Goal: Transaction & Acquisition: Purchase product/service

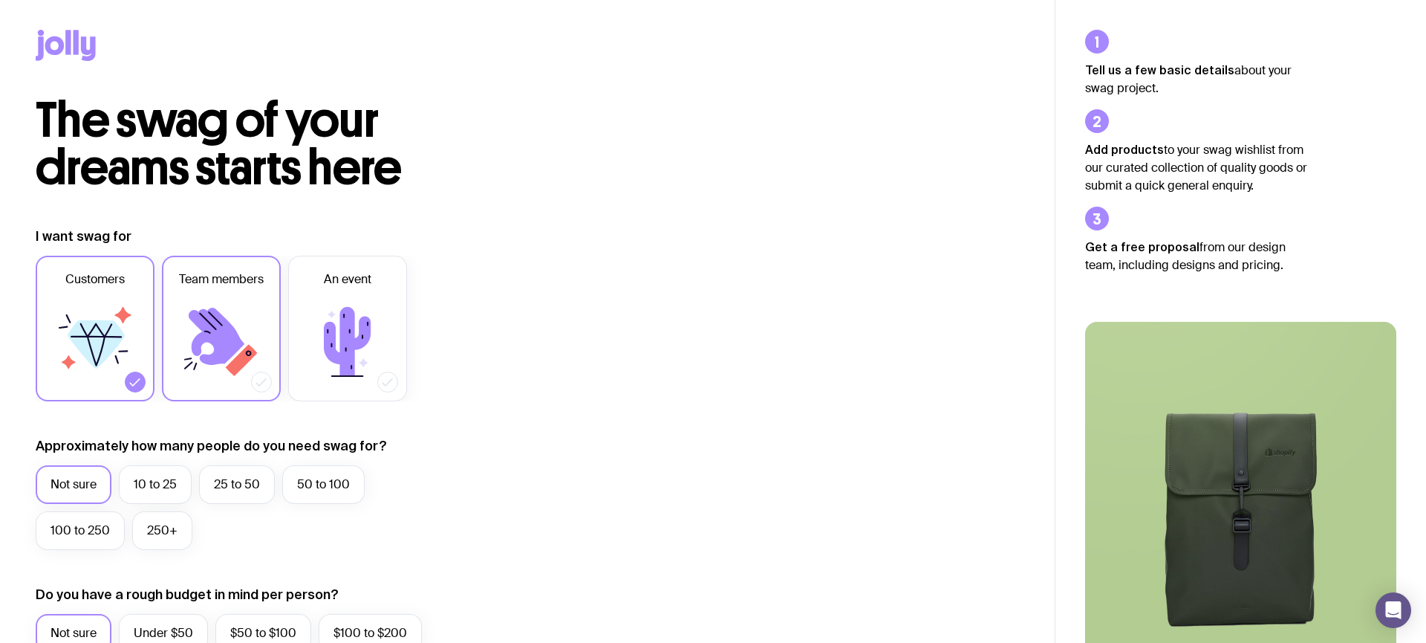
click at [183, 340] on icon at bounding box center [221, 341] width 89 height 89
click at [0, 0] on input "Team members" at bounding box center [0, 0] width 0 height 0
click at [404, 357] on label "An event" at bounding box center [347, 329] width 119 height 146
click at [0, 0] on input "An event" at bounding box center [0, 0] width 0 height 0
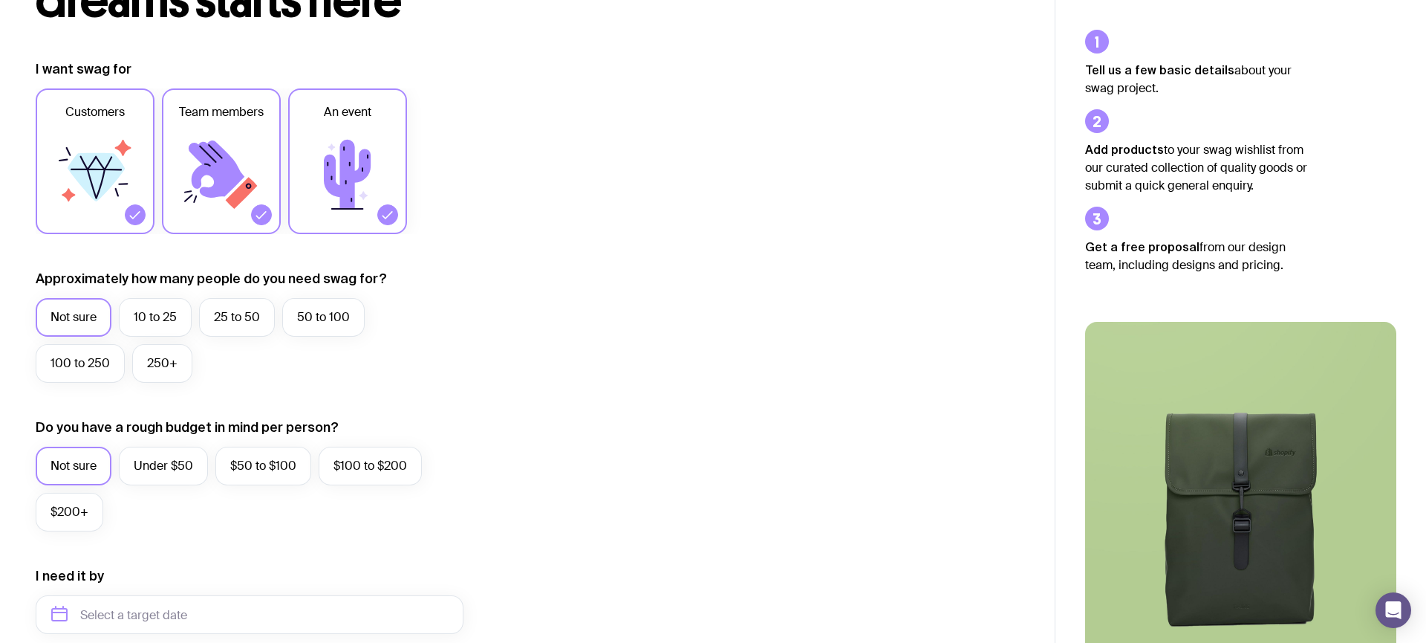
scroll to position [198, 0]
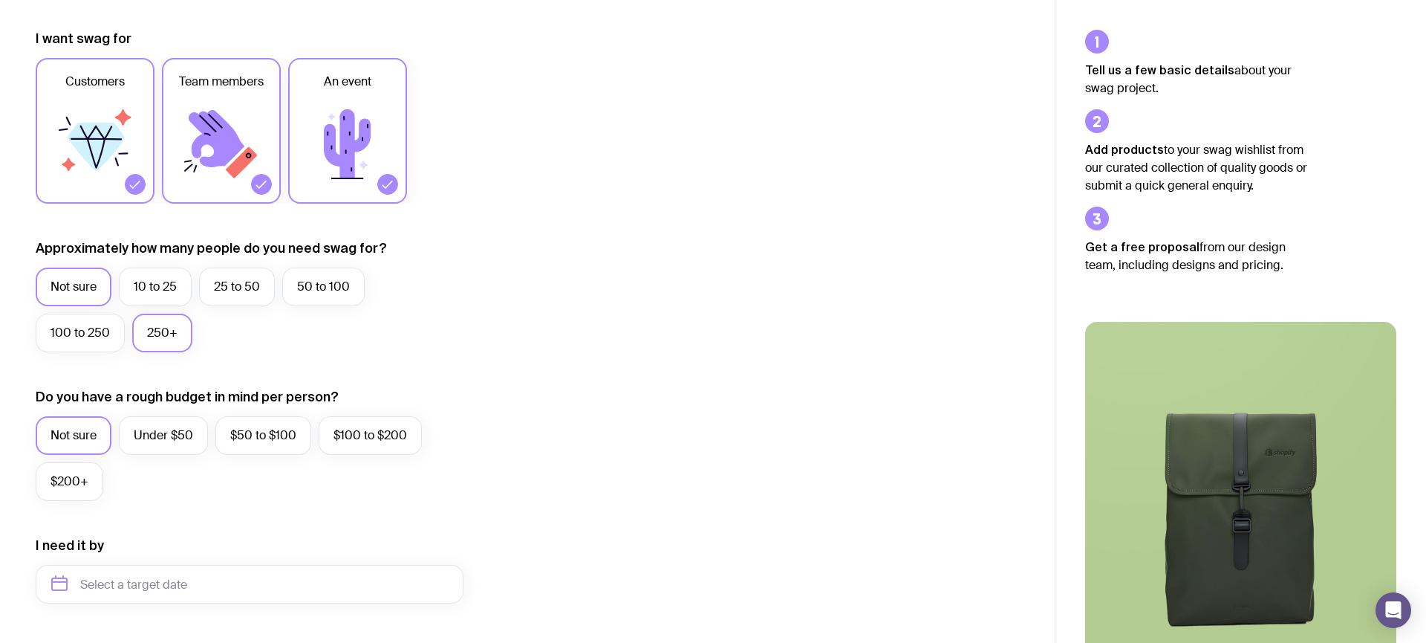
click at [163, 318] on label "250+" at bounding box center [162, 332] width 60 height 39
click at [0, 0] on input "250+" at bounding box center [0, 0] width 0 height 0
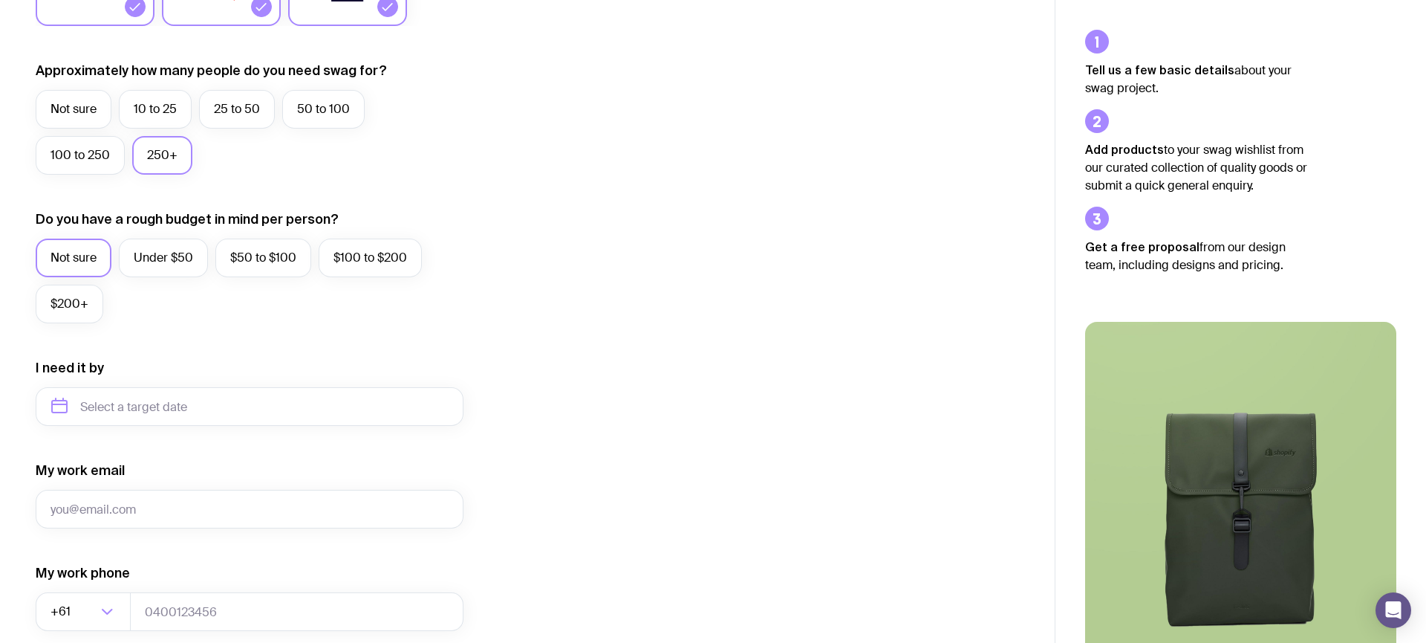
scroll to position [397, 0]
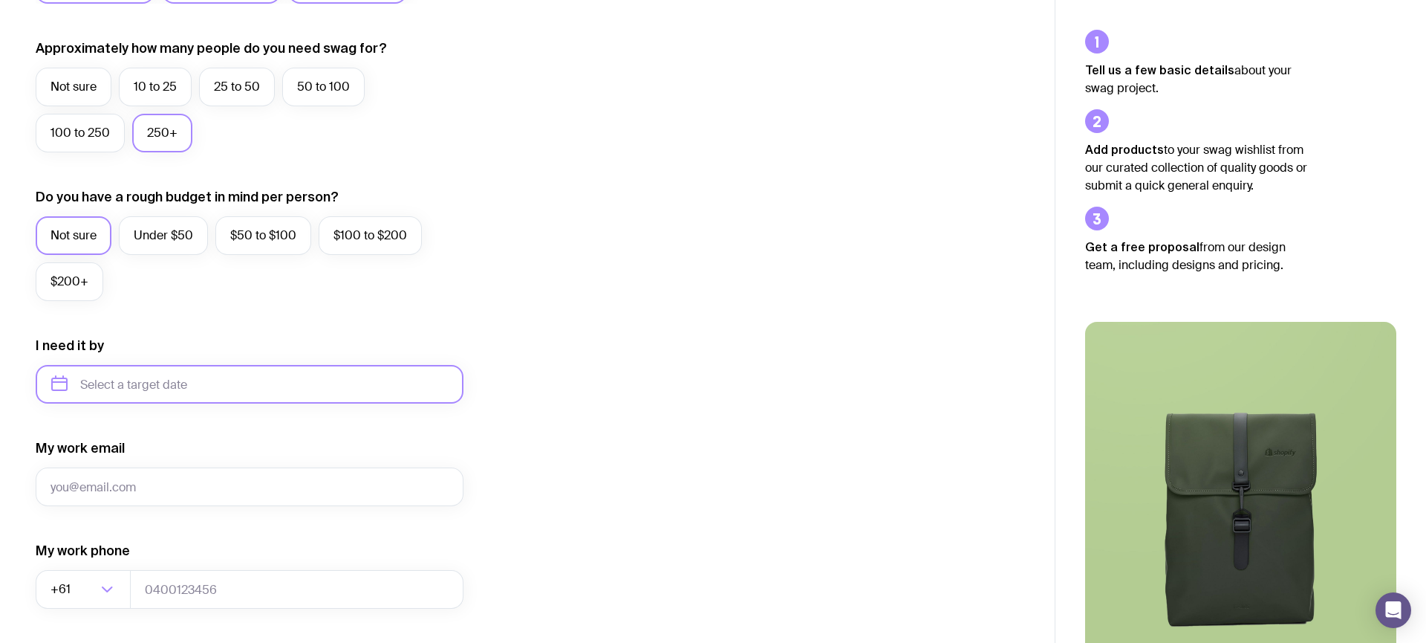
click at [157, 383] on input "text" at bounding box center [250, 384] width 428 height 39
click at [122, 559] on button "Nov" at bounding box center [130, 567] width 54 height 30
type input "[DATE]"
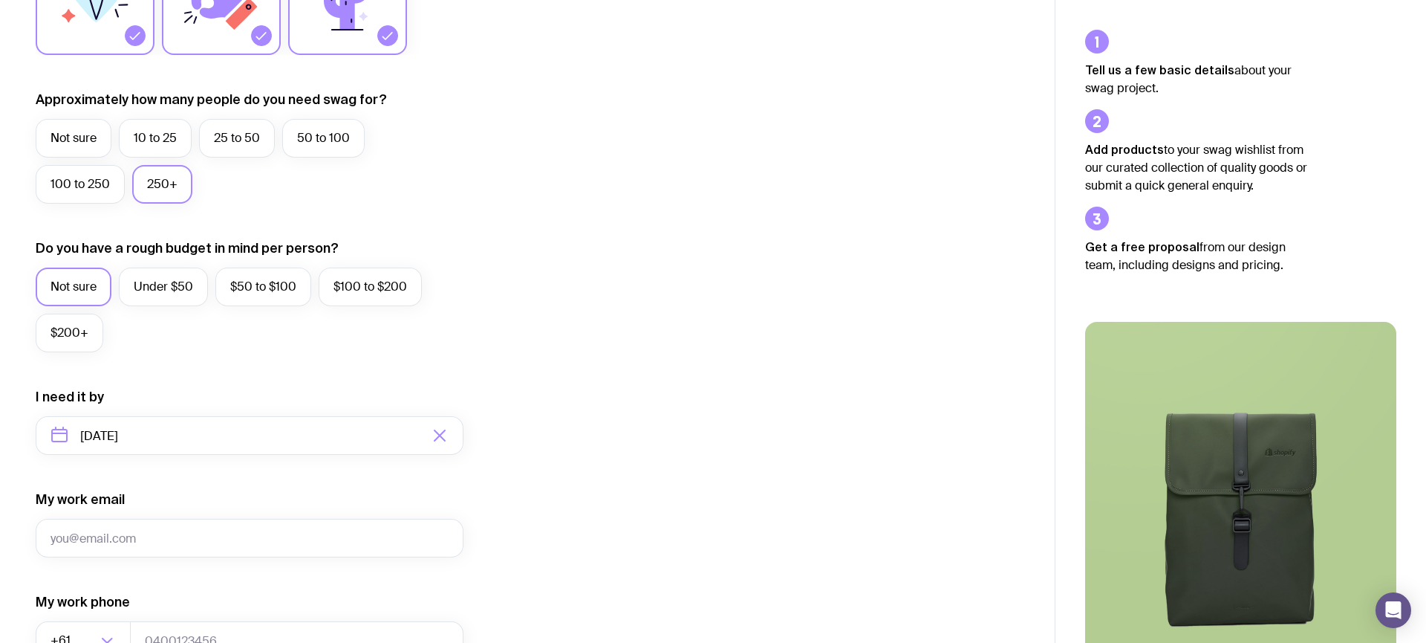
scroll to position [345, 0]
click at [230, 131] on label "25 to 50" at bounding box center [237, 139] width 76 height 39
click at [0, 0] on input "25 to 50" at bounding box center [0, 0] width 0 height 0
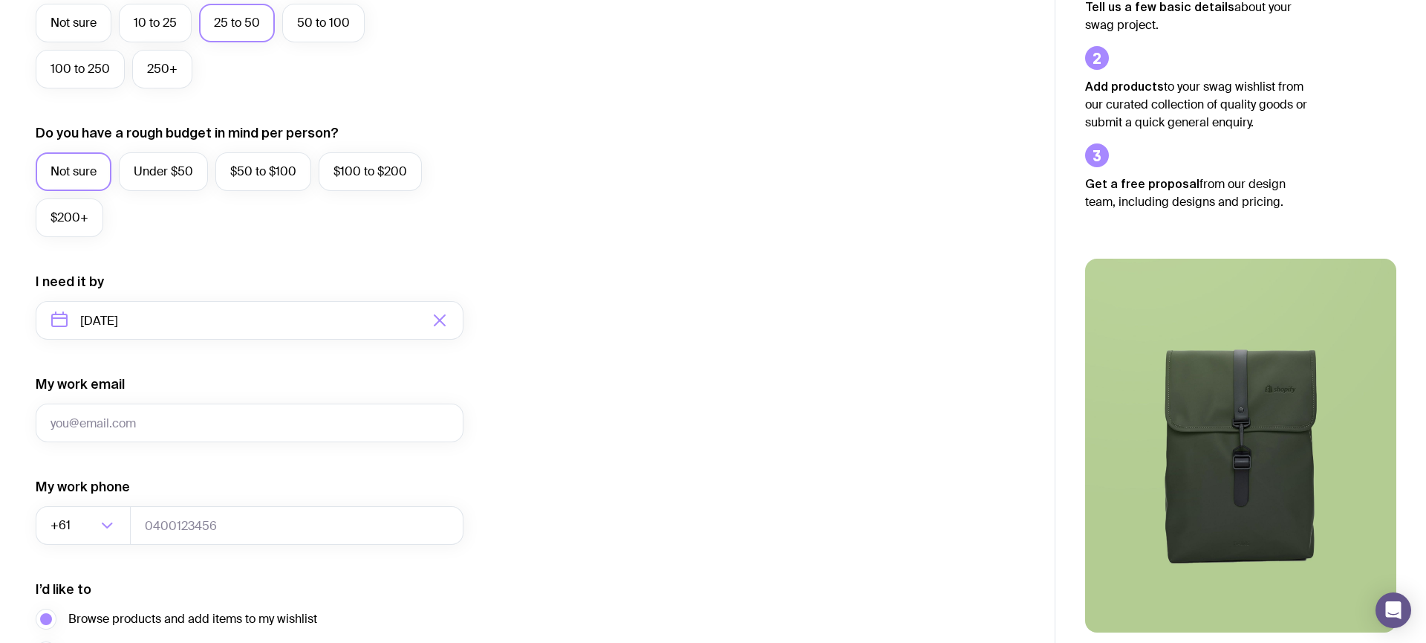
scroll to position [469, 0]
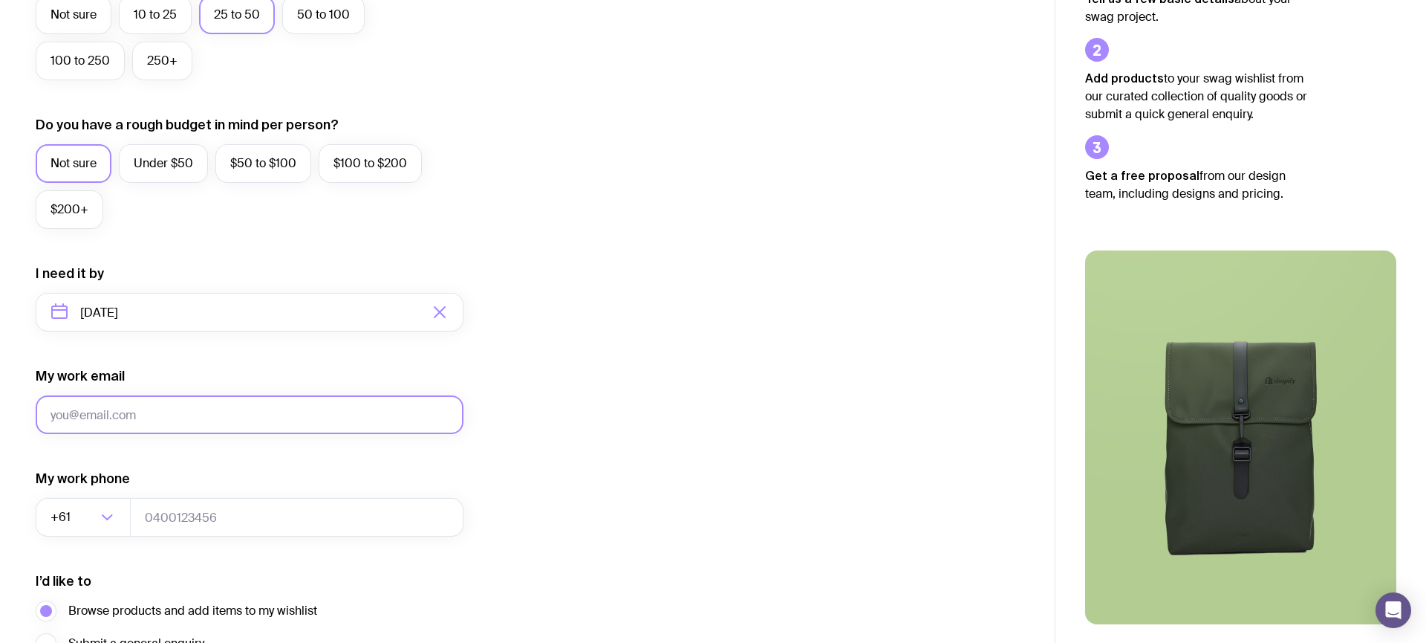
click at [160, 422] on input "My work email" at bounding box center [250, 414] width 428 height 39
type input "[PERSON_NAME][EMAIL_ADDRESS][PERSON_NAME][DOMAIN_NAME]"
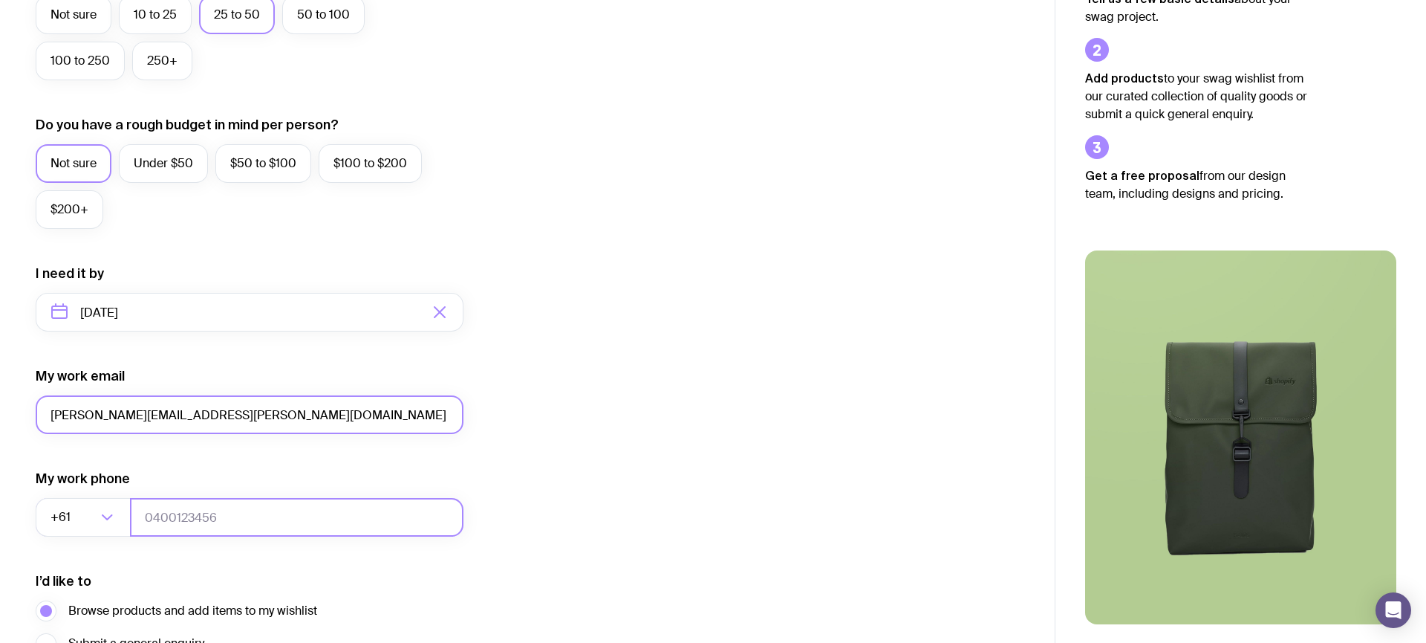
type input "2813525356"
click at [94, 517] on input "Search for option" at bounding box center [85, 517] width 23 height 39
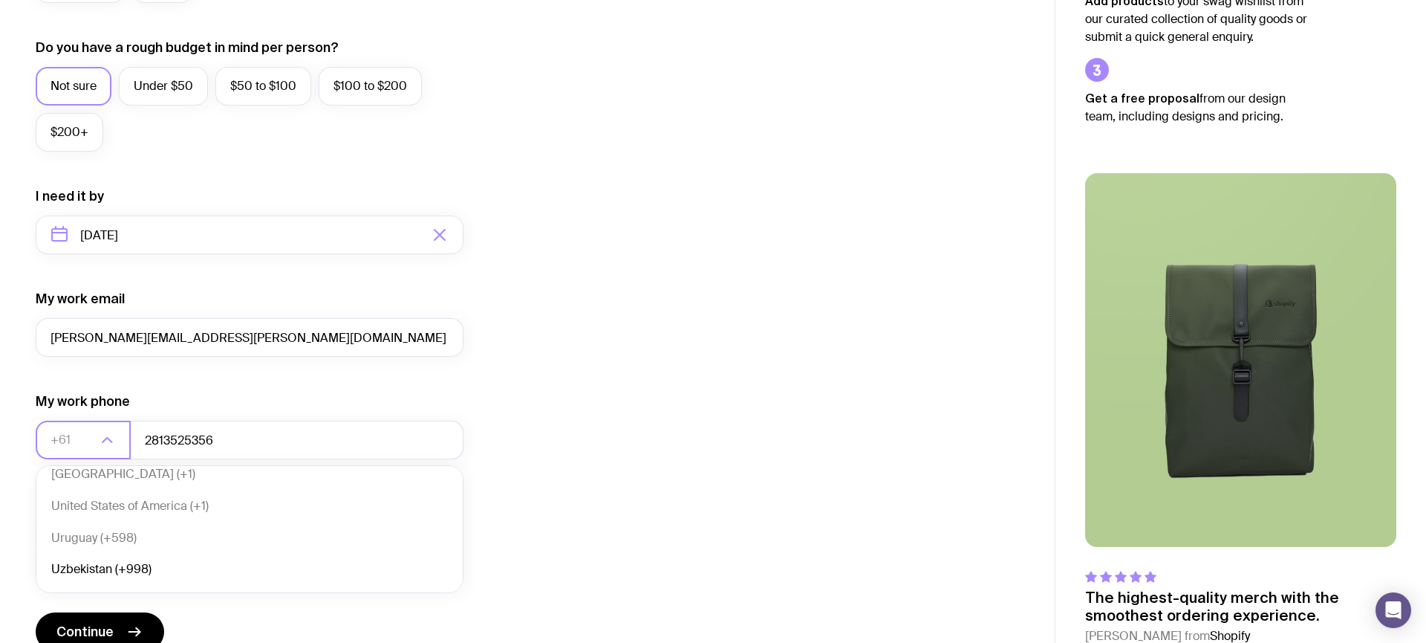
scroll to position [7584, 0]
click at [91, 507] on li "United States of America (+1)" at bounding box center [249, 508] width 426 height 32
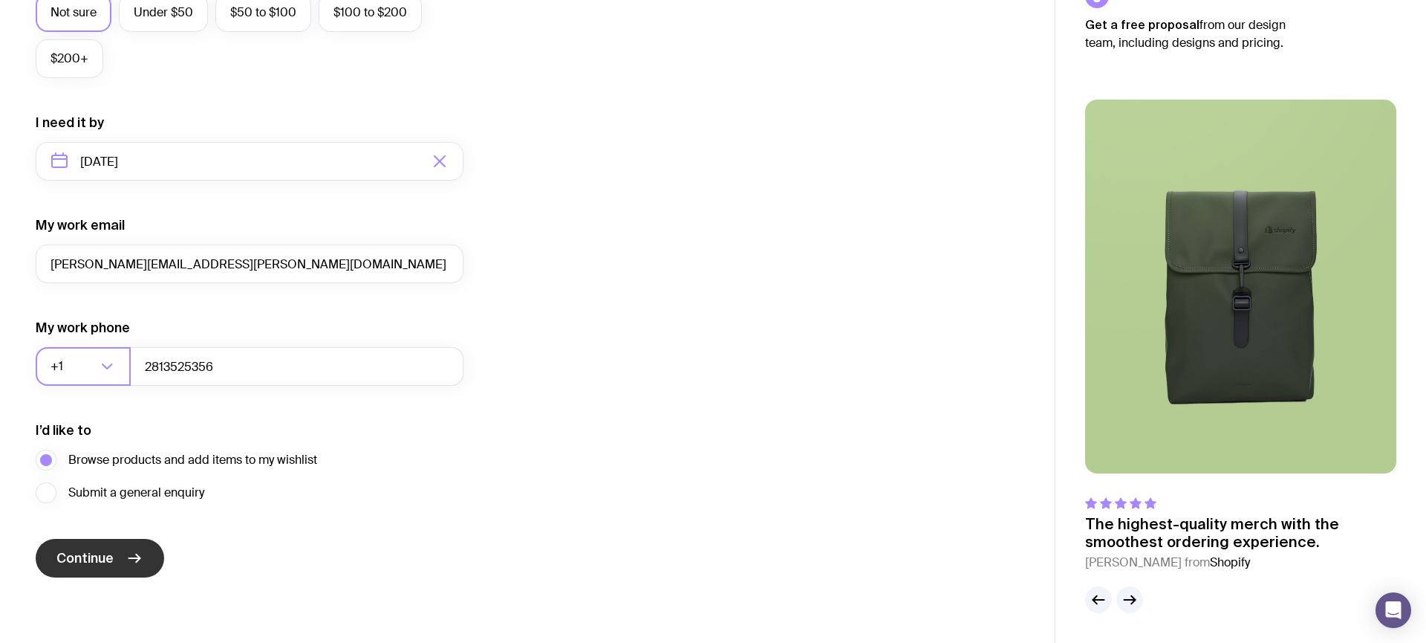
click at [99, 559] on span "Continue" at bounding box center [84, 558] width 57 height 18
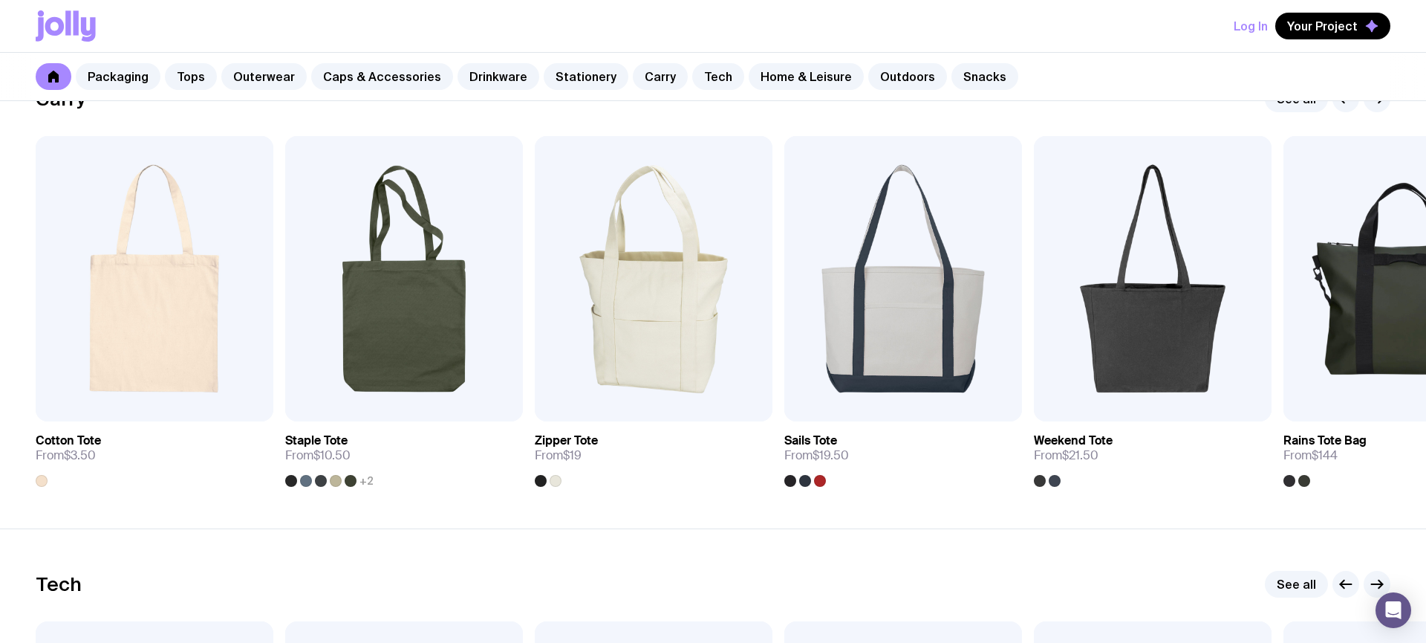
scroll to position [3175, 0]
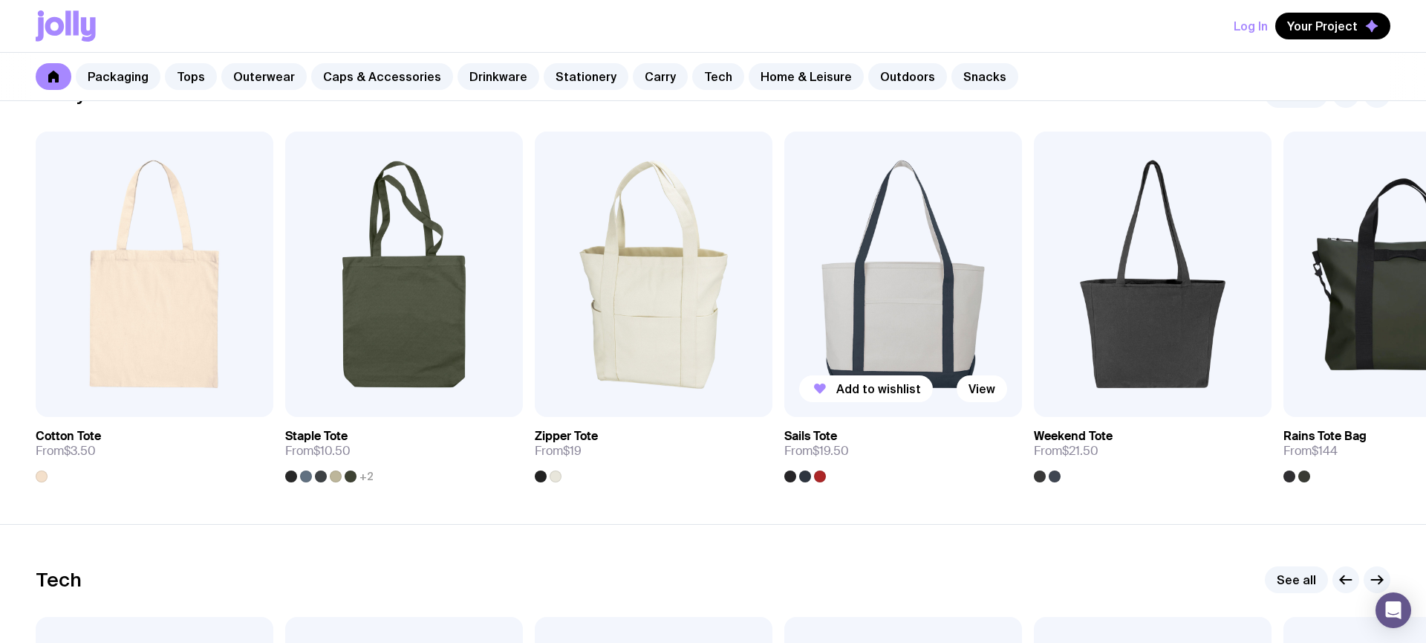
click at [905, 341] on img at bounding box center [903, 273] width 238 height 285
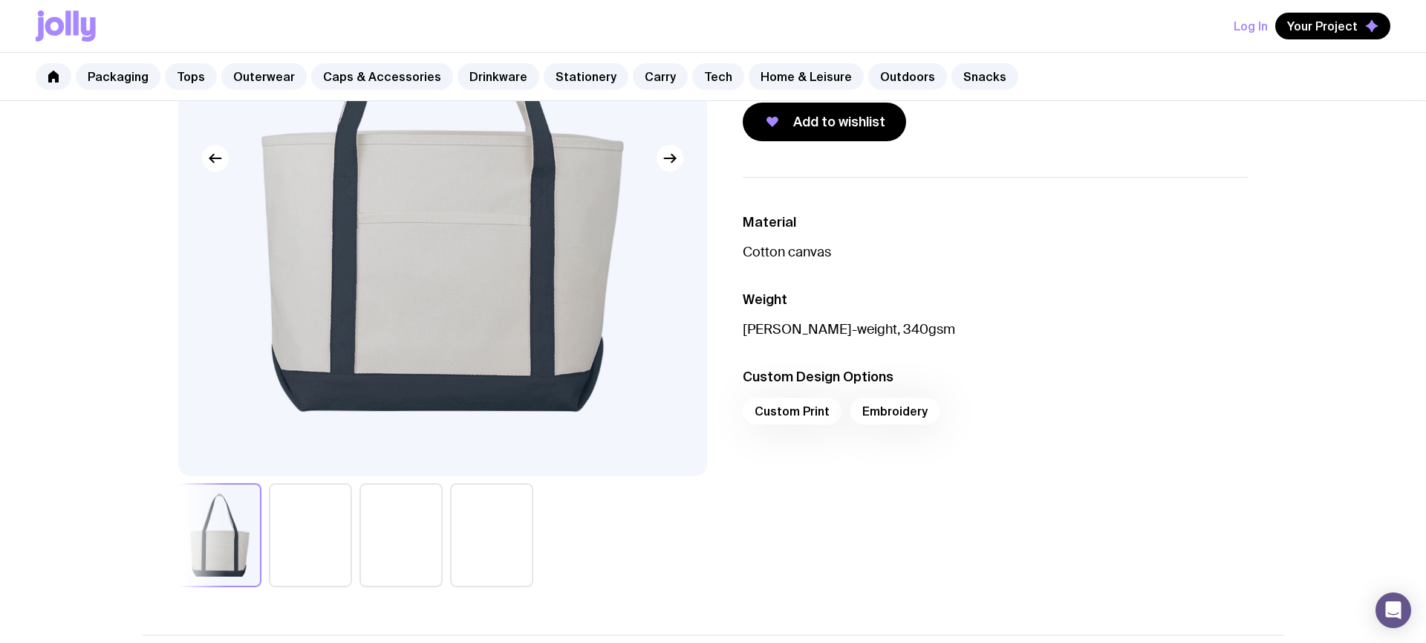
scroll to position [297, 0]
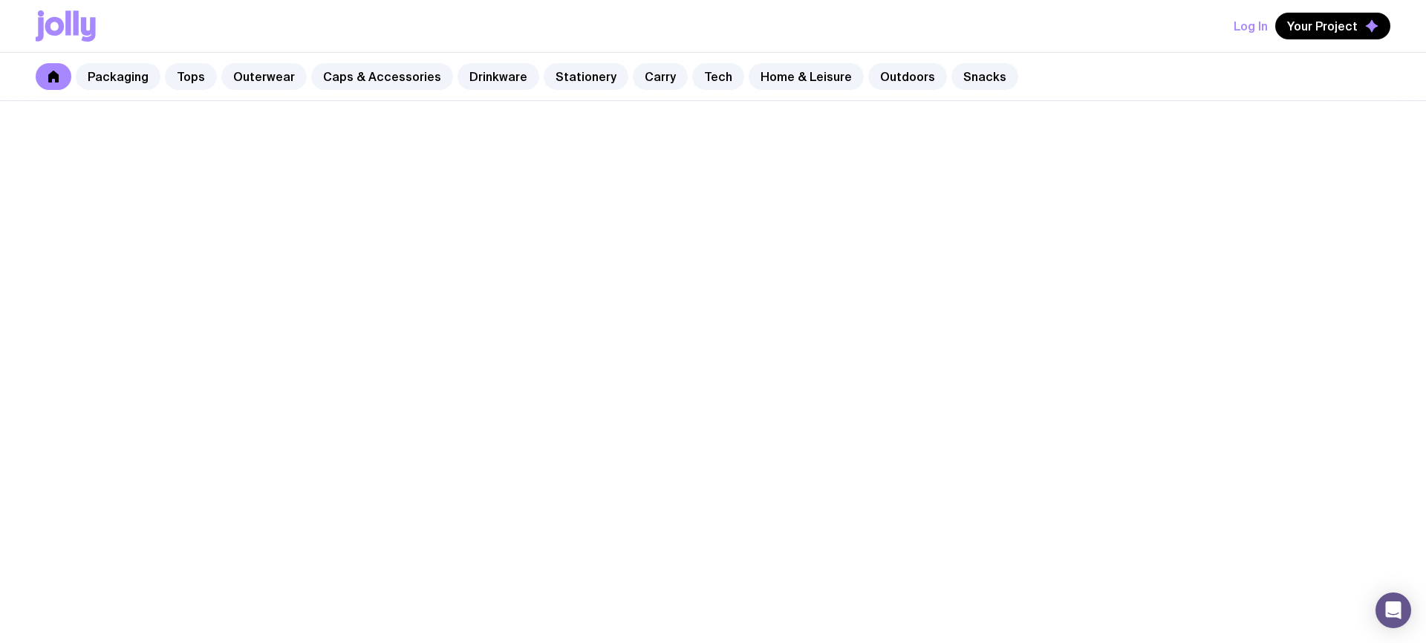
scroll to position [960, 0]
